Goal: Transaction & Acquisition: Purchase product/service

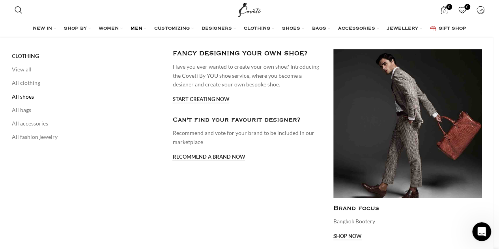
click at [31, 97] on link "All shoes" at bounding box center [86, 96] width 149 height 13
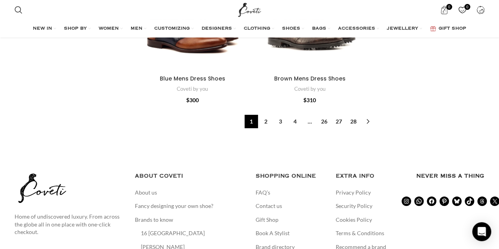
scroll to position [2765, 0]
click at [267, 122] on link "2" at bounding box center [265, 120] width 13 height 13
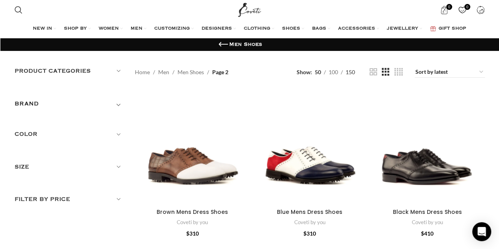
click at [354, 70] on span "150" at bounding box center [349, 72] width 9 height 7
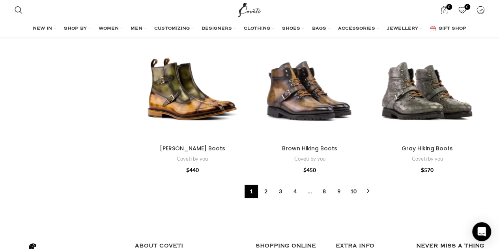
scroll to position [7407, 0]
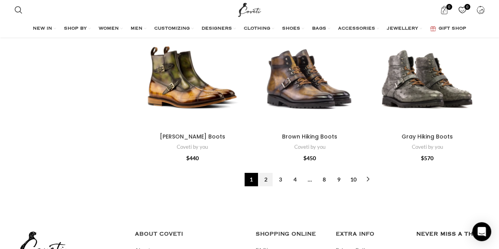
click at [267, 182] on link "2" at bounding box center [265, 179] width 13 height 13
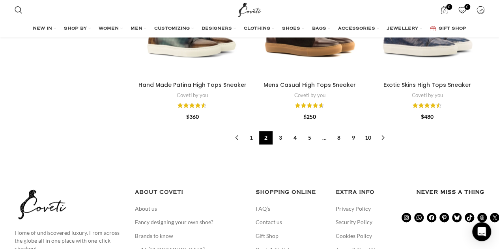
scroll to position [7832, 0]
click at [279, 139] on link "3" at bounding box center [280, 137] width 13 height 13
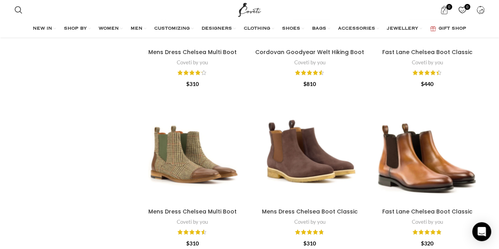
scroll to position [7853, 0]
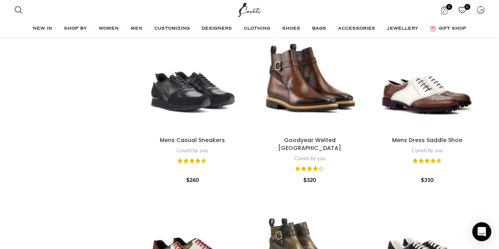
scroll to position [7856, 0]
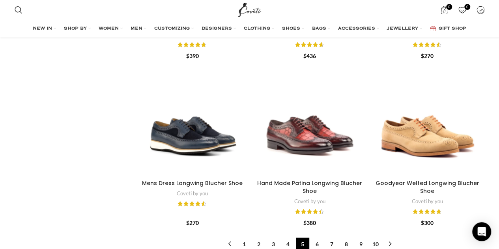
scroll to position [7899, 0]
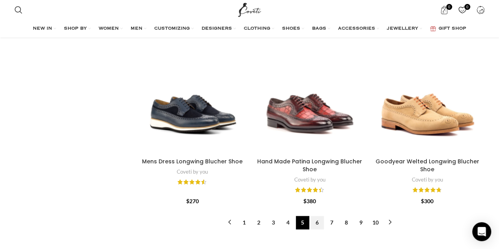
click at [316, 216] on link "6" at bounding box center [316, 222] width 13 height 13
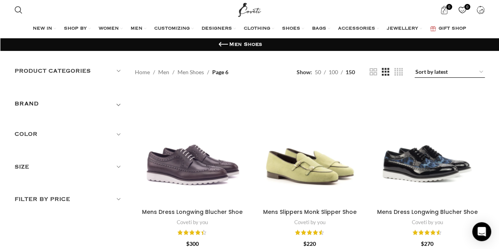
click at [466, 72] on select "Sort by popularity Sort by average rating Sort by latest Sort by price: low to …" at bounding box center [449, 72] width 70 height 11
click at [117, 105] on span "Toggle filter" at bounding box center [118, 103] width 9 height 9
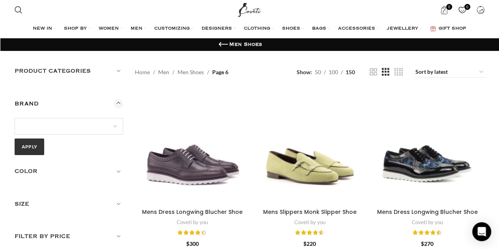
click at [116, 126] on select "16Arlington Adam Lippes Agua By Agua Bendita Aje Alejandra De Coss Alemais Ales…" at bounding box center [69, 126] width 109 height 17
click at [118, 104] on span "Toggle filter" at bounding box center [118, 103] width 9 height 9
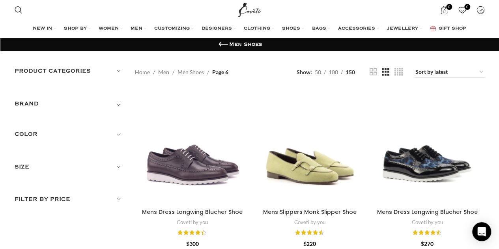
click at [119, 132] on h5 "Color" at bounding box center [69, 134] width 109 height 9
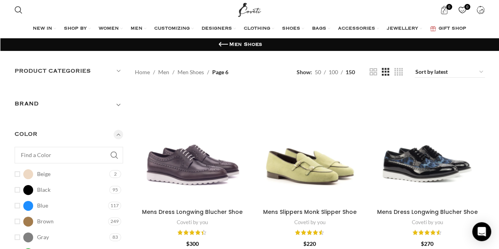
click at [119, 132] on h5 "Color" at bounding box center [69, 134] width 109 height 9
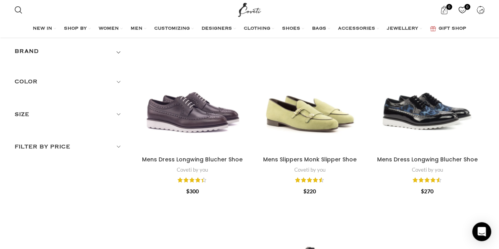
scroll to position [58, 0]
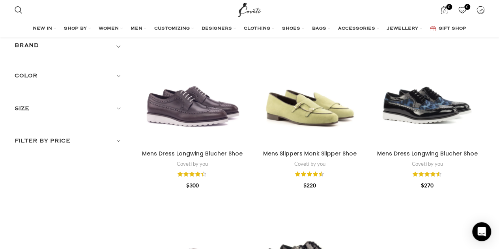
click at [120, 140] on h5 "Filter by price" at bounding box center [69, 140] width 109 height 9
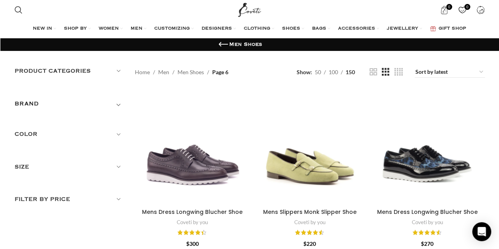
click at [119, 135] on h5 "Color" at bounding box center [69, 134] width 109 height 9
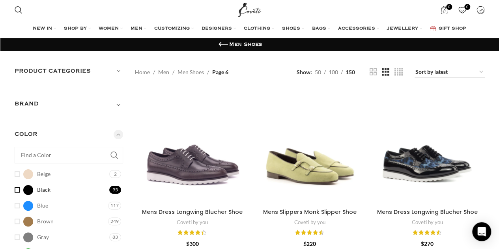
click at [19, 190] on link "Black Black" at bounding box center [61, 190] width 93 height 14
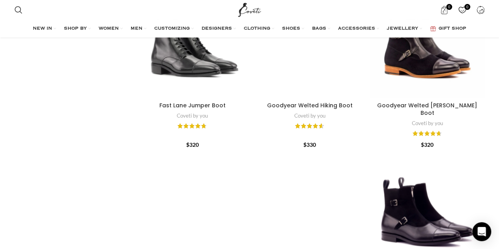
scroll to position [3368, 0]
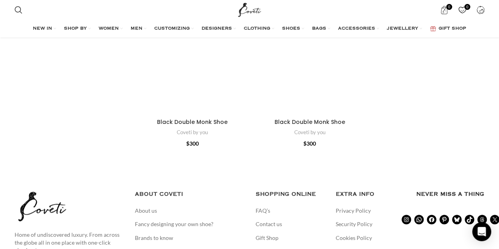
scroll to position [4913, 0]
